Goal: Check status

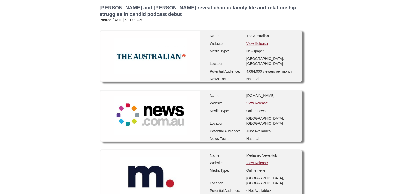
scroll to position [25, 0]
click at [260, 103] on link "View Release" at bounding box center [256, 103] width 21 height 4
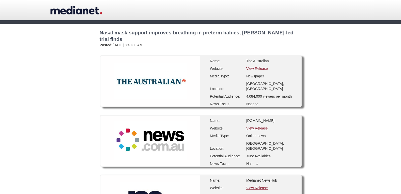
click at [257, 66] on link "View Release" at bounding box center [256, 68] width 21 height 4
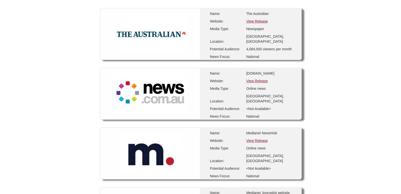
scroll to position [25, 0]
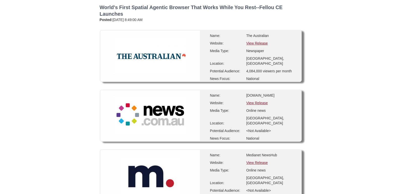
click at [254, 102] on link "View Release" at bounding box center [256, 103] width 21 height 4
